Goal: Find contact information: Find contact information

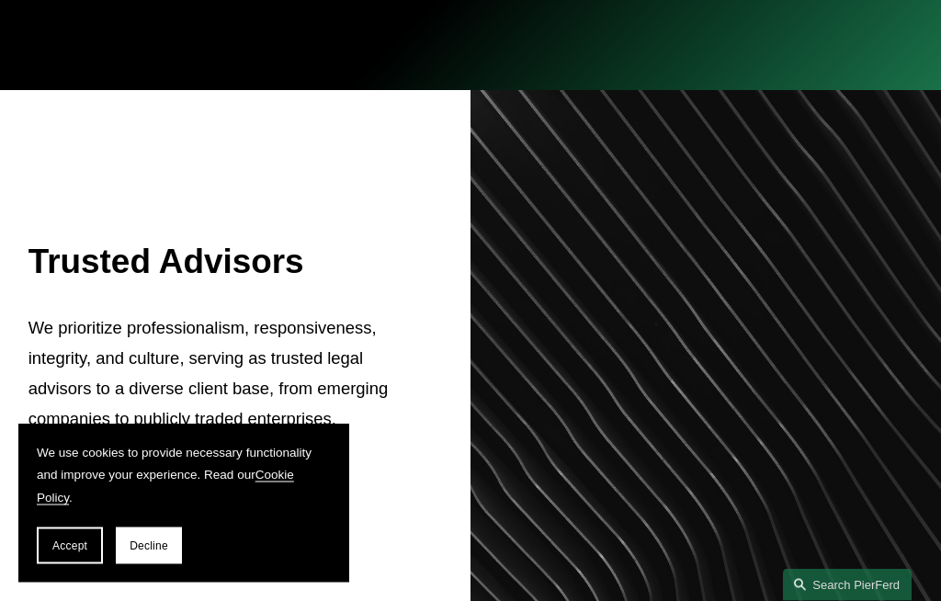
scroll to position [457, 0]
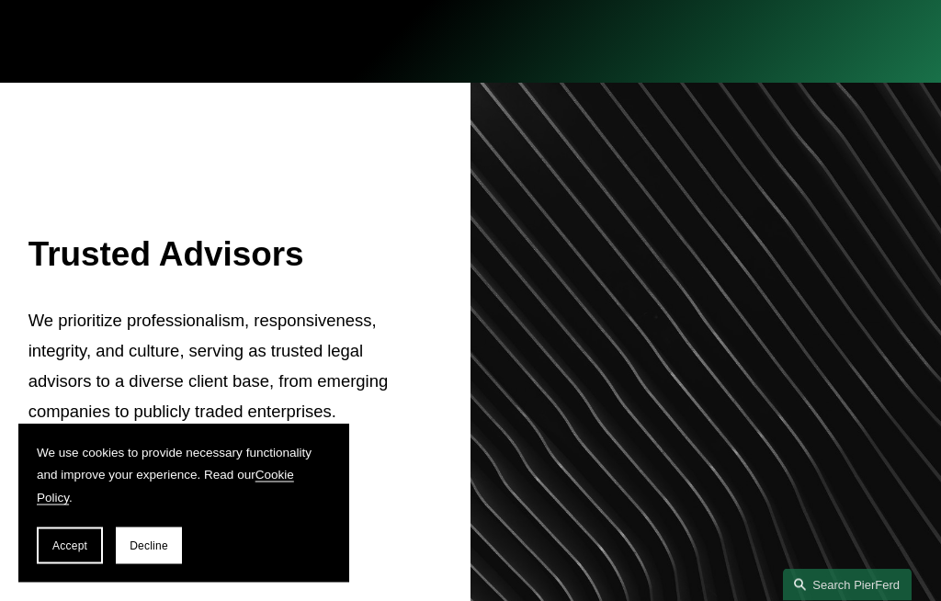
click at [144, 564] on button "Decline" at bounding box center [149, 545] width 66 height 37
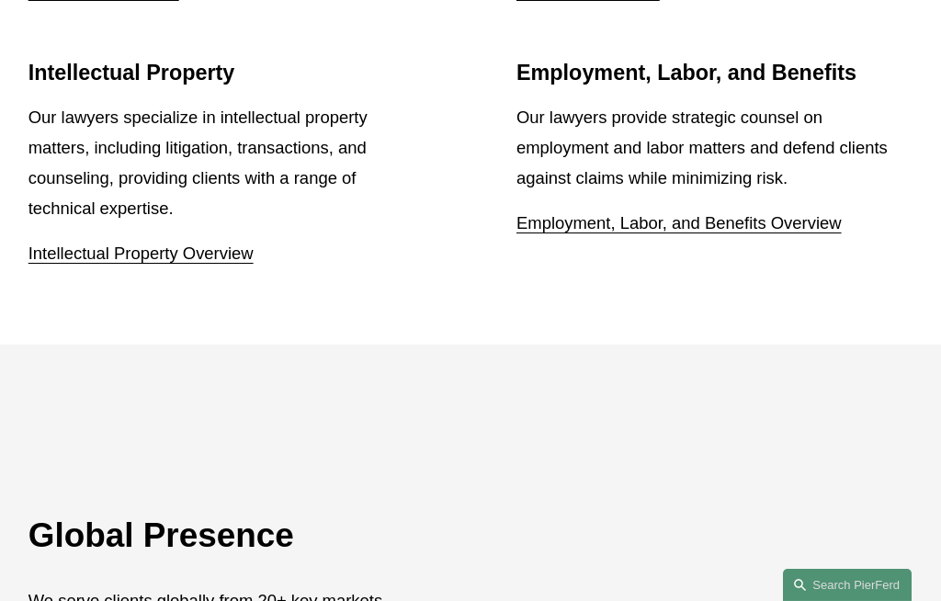
scroll to position [2178, 0]
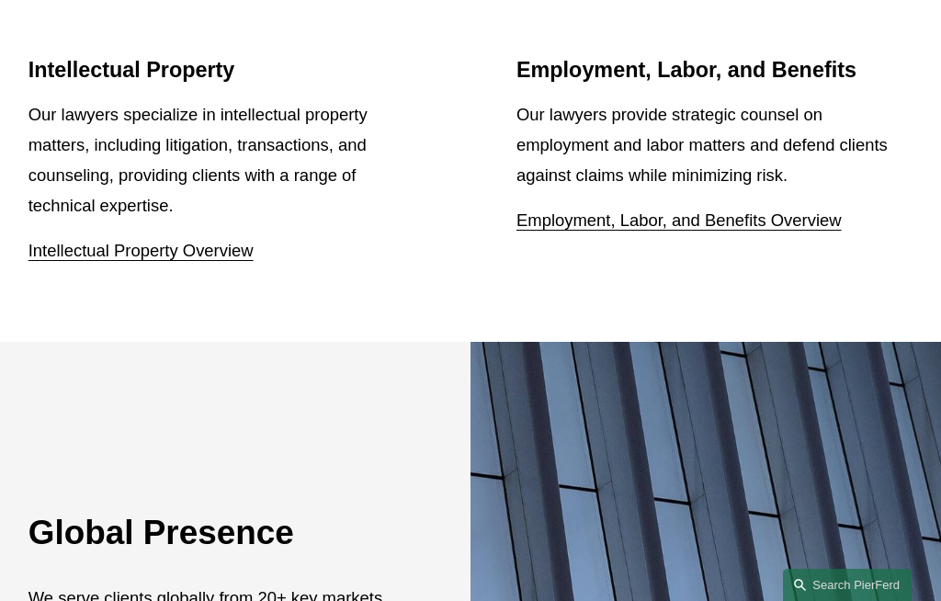
click at [182, 260] on link "Intellectual Property Overview" at bounding box center [140, 250] width 225 height 19
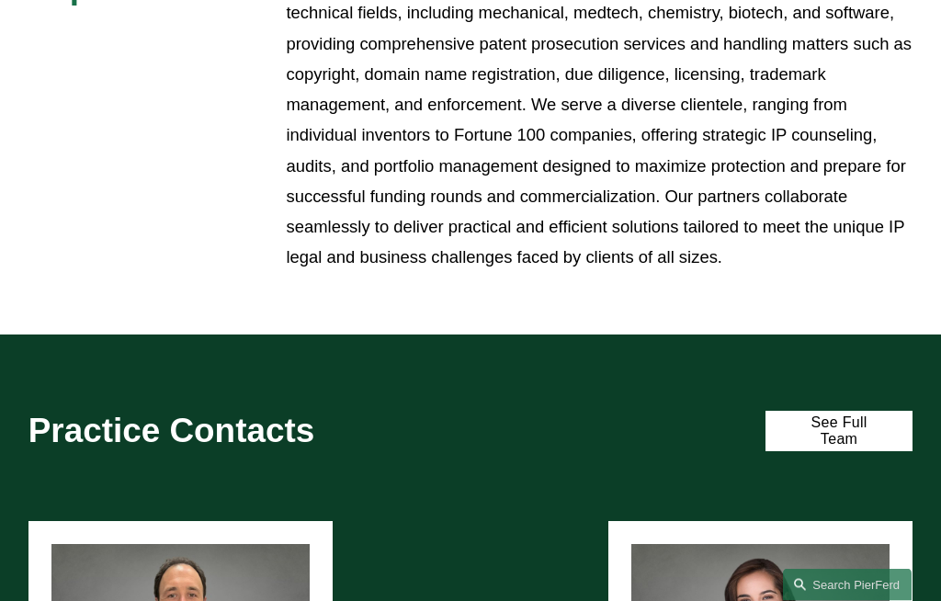
scroll to position [894, 0]
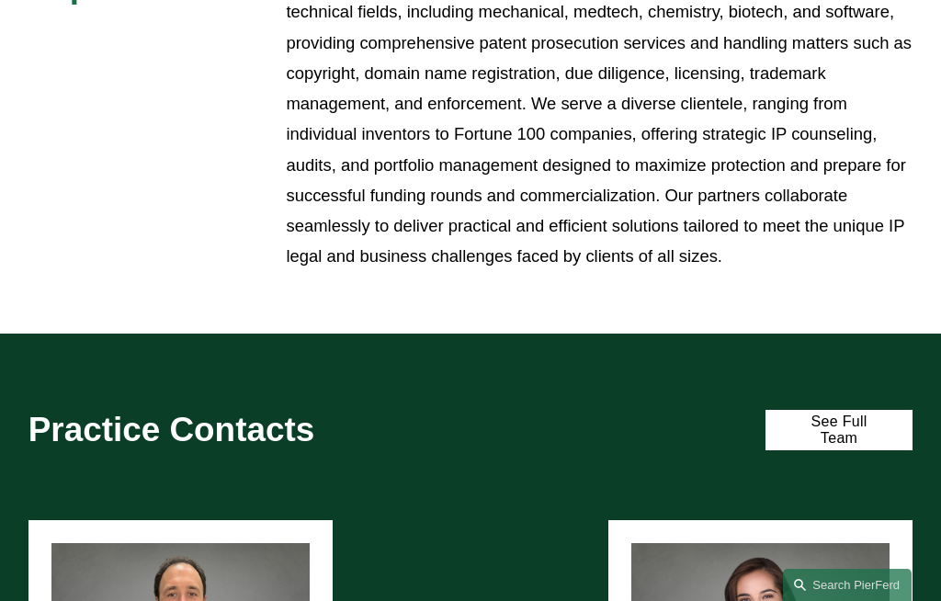
click at [816, 410] on link "See Full Team" at bounding box center [838, 430] width 147 height 41
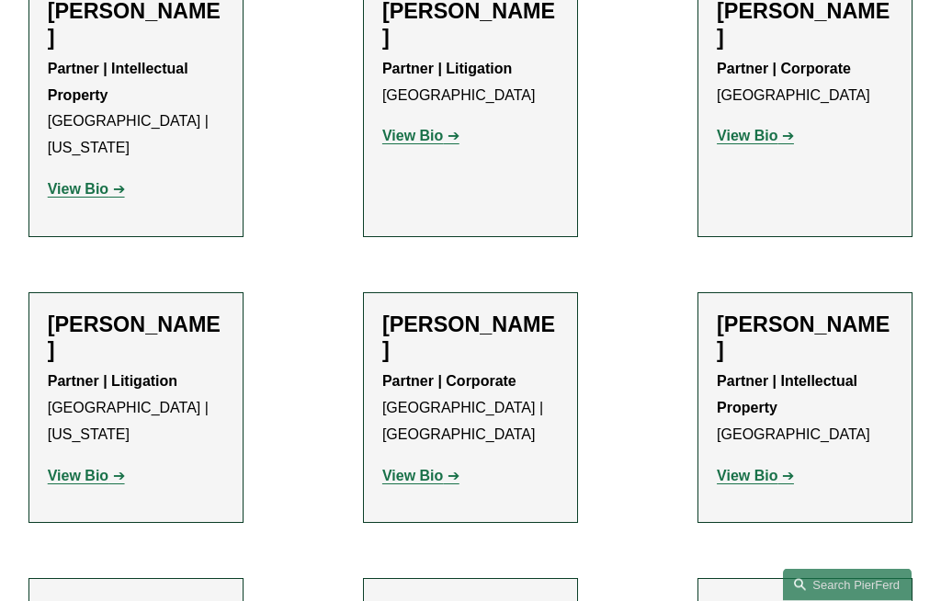
scroll to position [1282, 0]
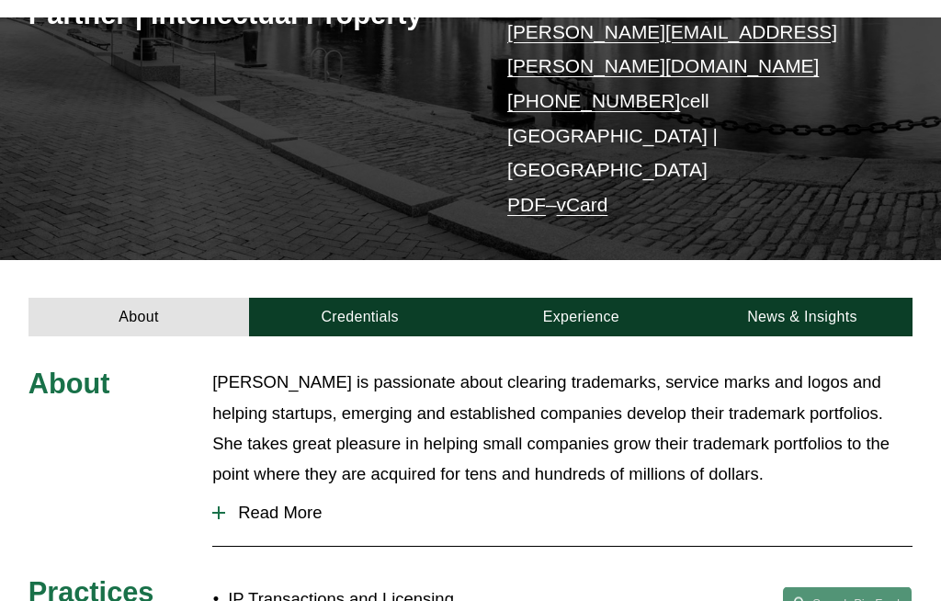
scroll to position [294, 0]
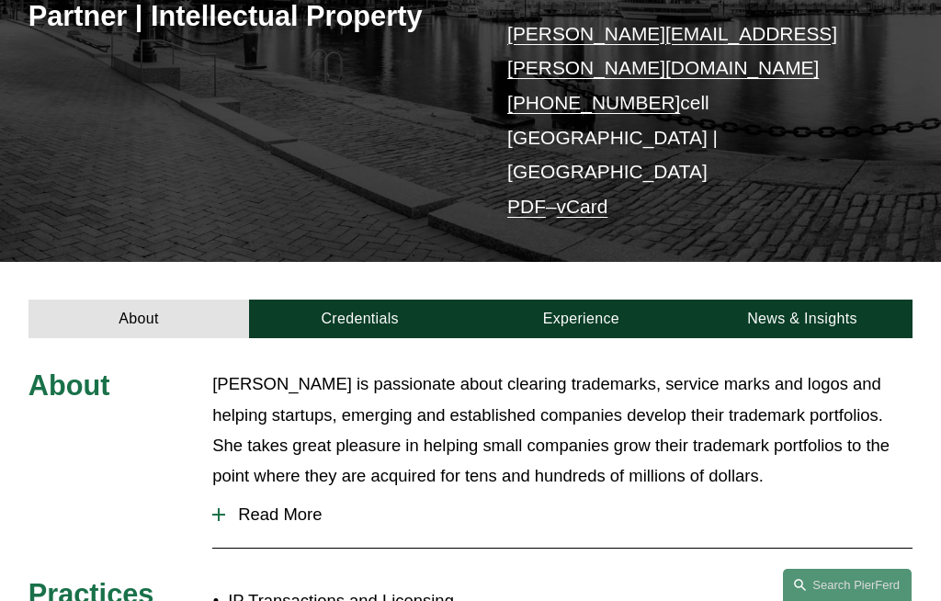
click at [220, 508] on div at bounding box center [219, 514] width 2 height 13
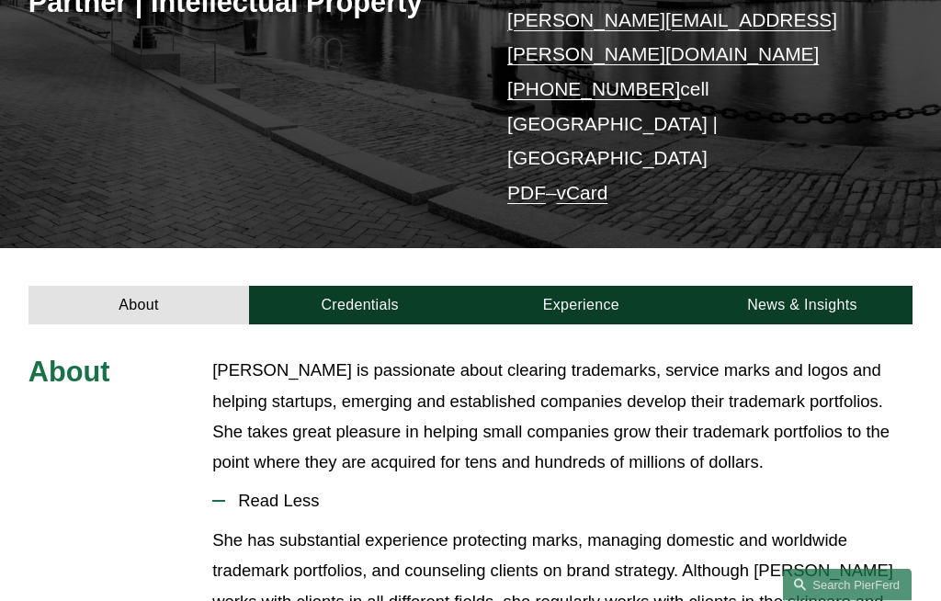
scroll to position [308, 0]
click at [369, 286] on link "Credentials" at bounding box center [359, 305] width 221 height 38
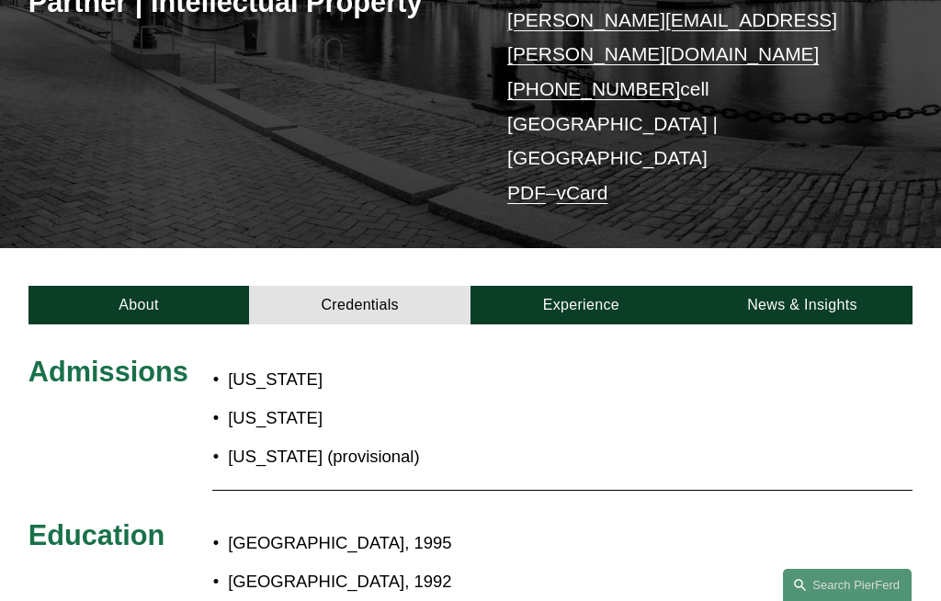
click at [576, 286] on link "Experience" at bounding box center [580, 305] width 221 height 38
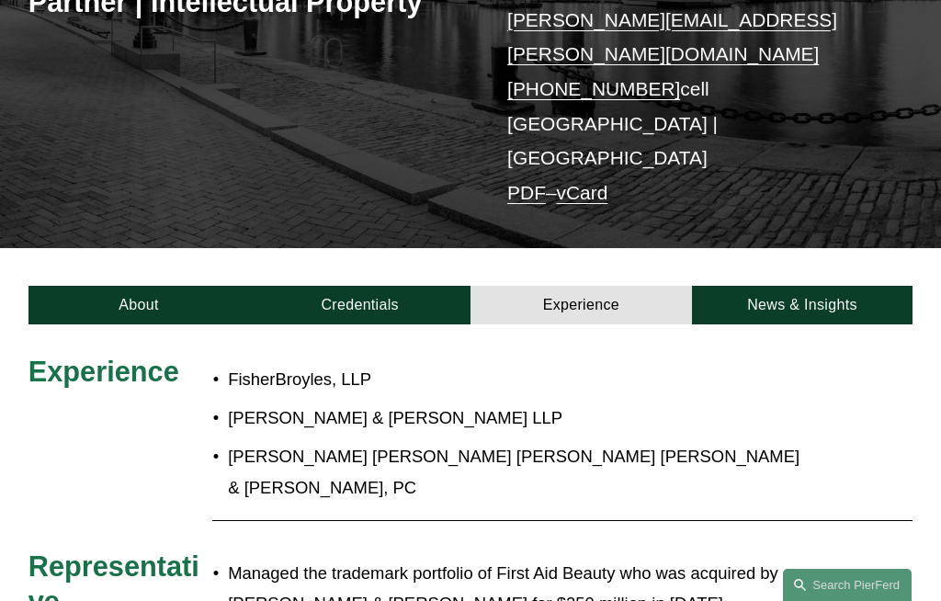
click at [811, 286] on link "News & Insights" at bounding box center [802, 305] width 221 height 38
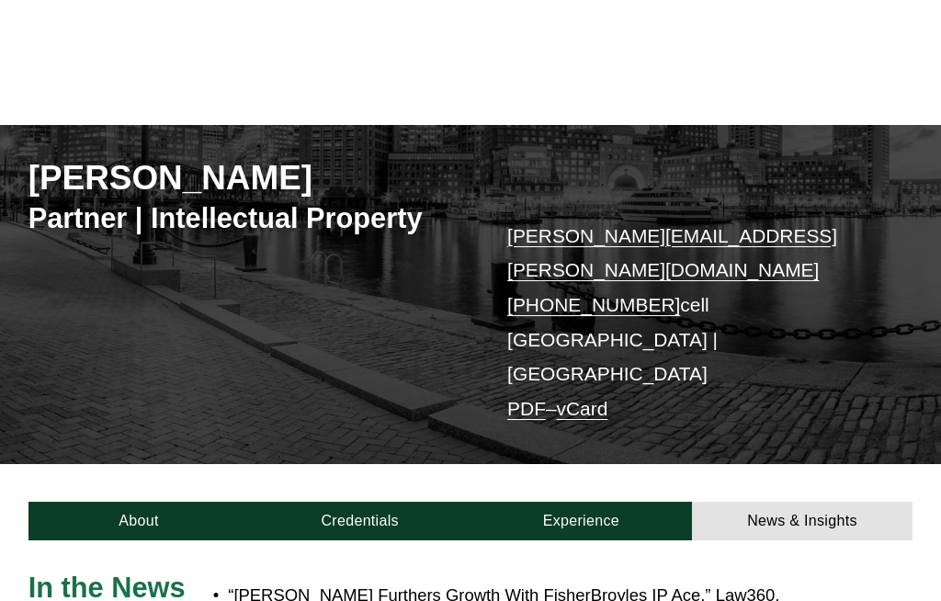
scroll to position [0, 0]
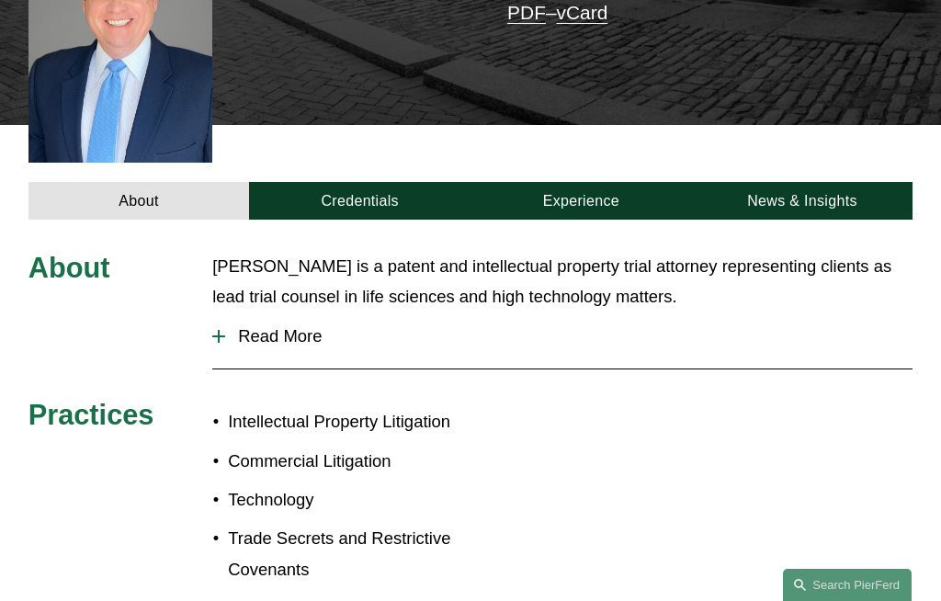
scroll to position [514, 0]
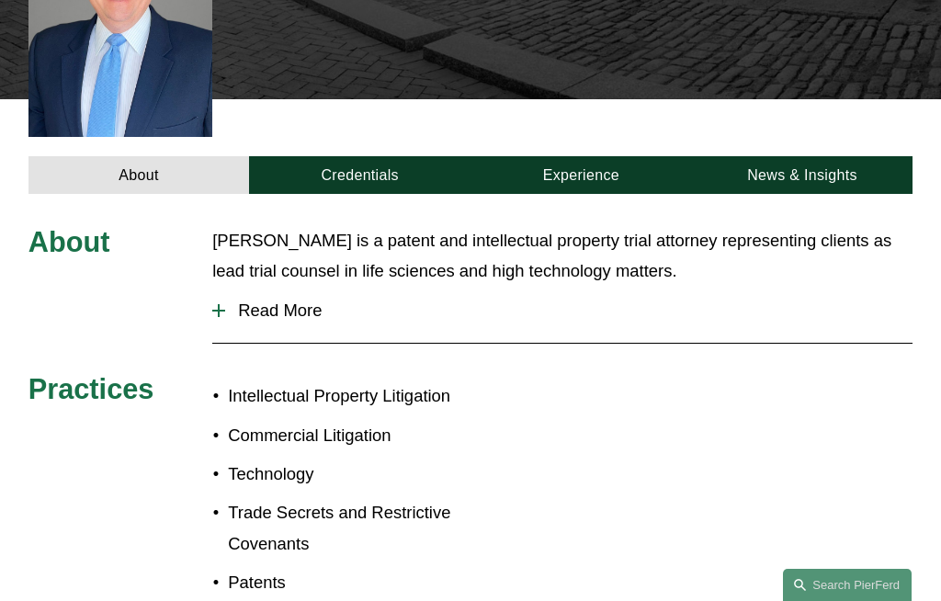
click at [381, 156] on link "Credentials" at bounding box center [359, 175] width 221 height 38
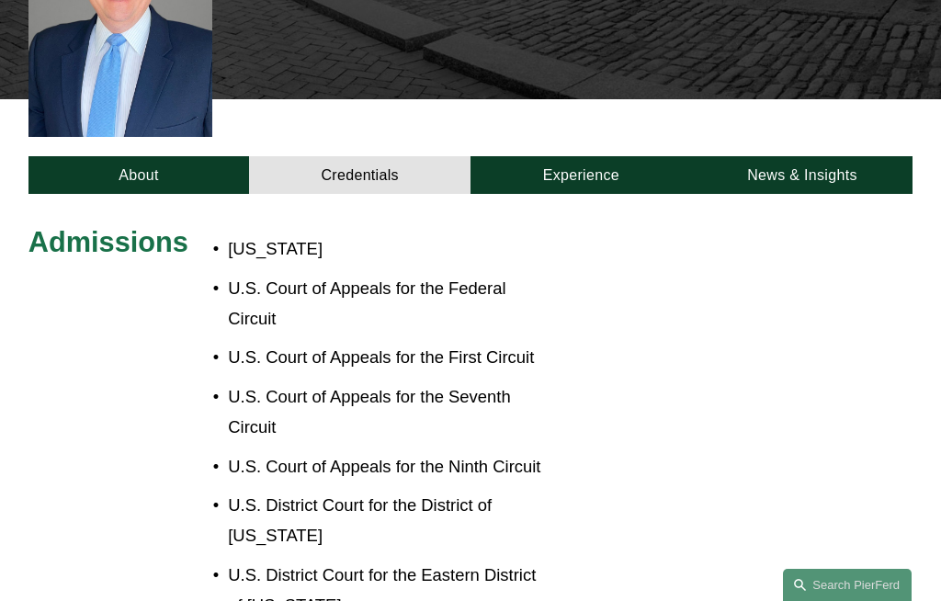
click at [600, 156] on link "Experience" at bounding box center [580, 175] width 221 height 38
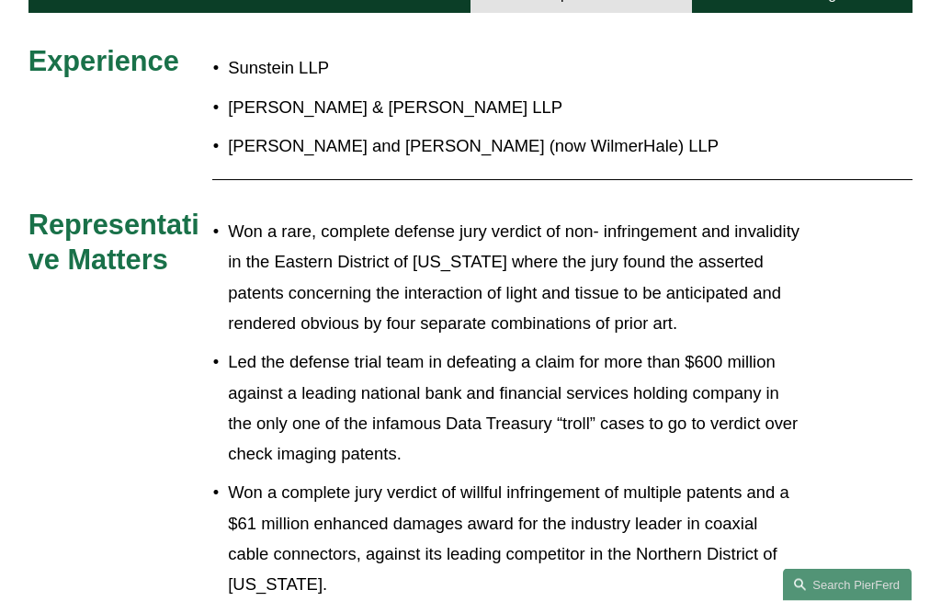
scroll to position [701, 0]
